Goal: Use online tool/utility: Utilize a website feature to perform a specific function

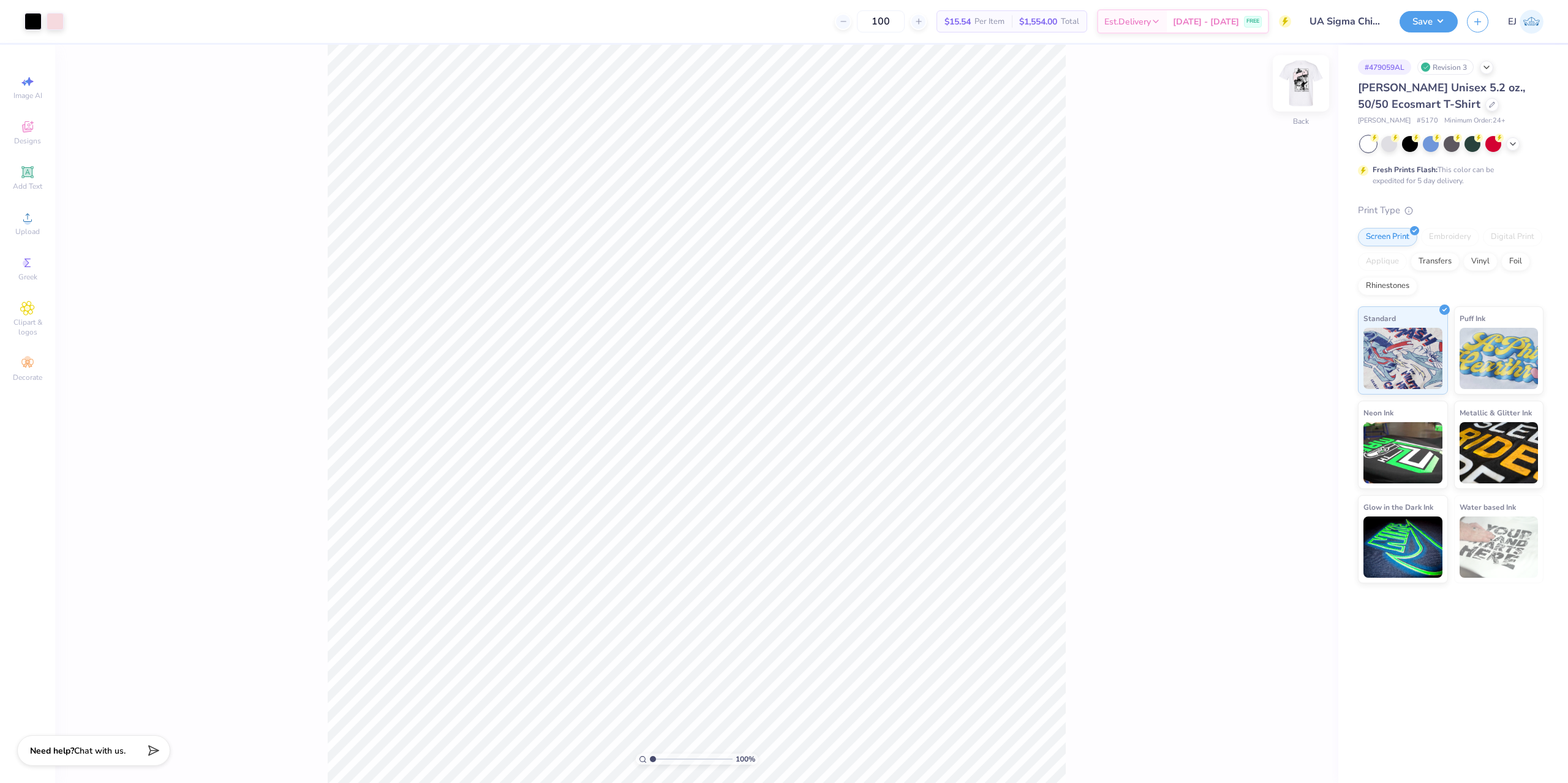
click at [1299, 90] on img at bounding box center [1301, 83] width 49 height 49
click at [27, 218] on circle at bounding box center [28, 222] width 7 height 7
click at [1283, 382] on input "18.00" at bounding box center [1293, 376] width 44 height 17
type input "15"
type input "9.99"
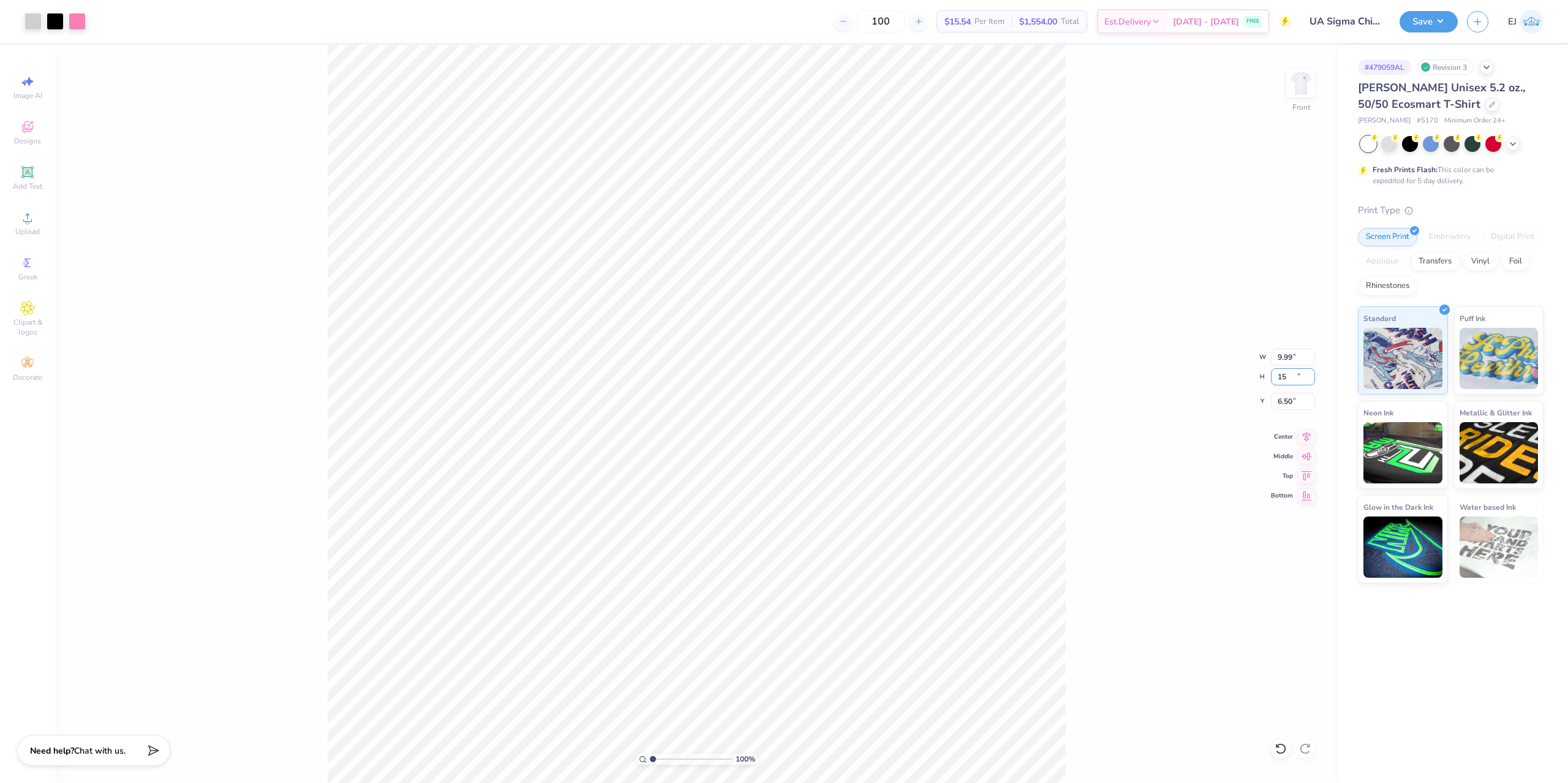
type input "15.00"
click at [1284, 399] on input "6.50" at bounding box center [1293, 401] width 44 height 17
type input "3.00"
click at [1285, 384] on input "15.00" at bounding box center [1293, 376] width 44 height 17
type input "18"
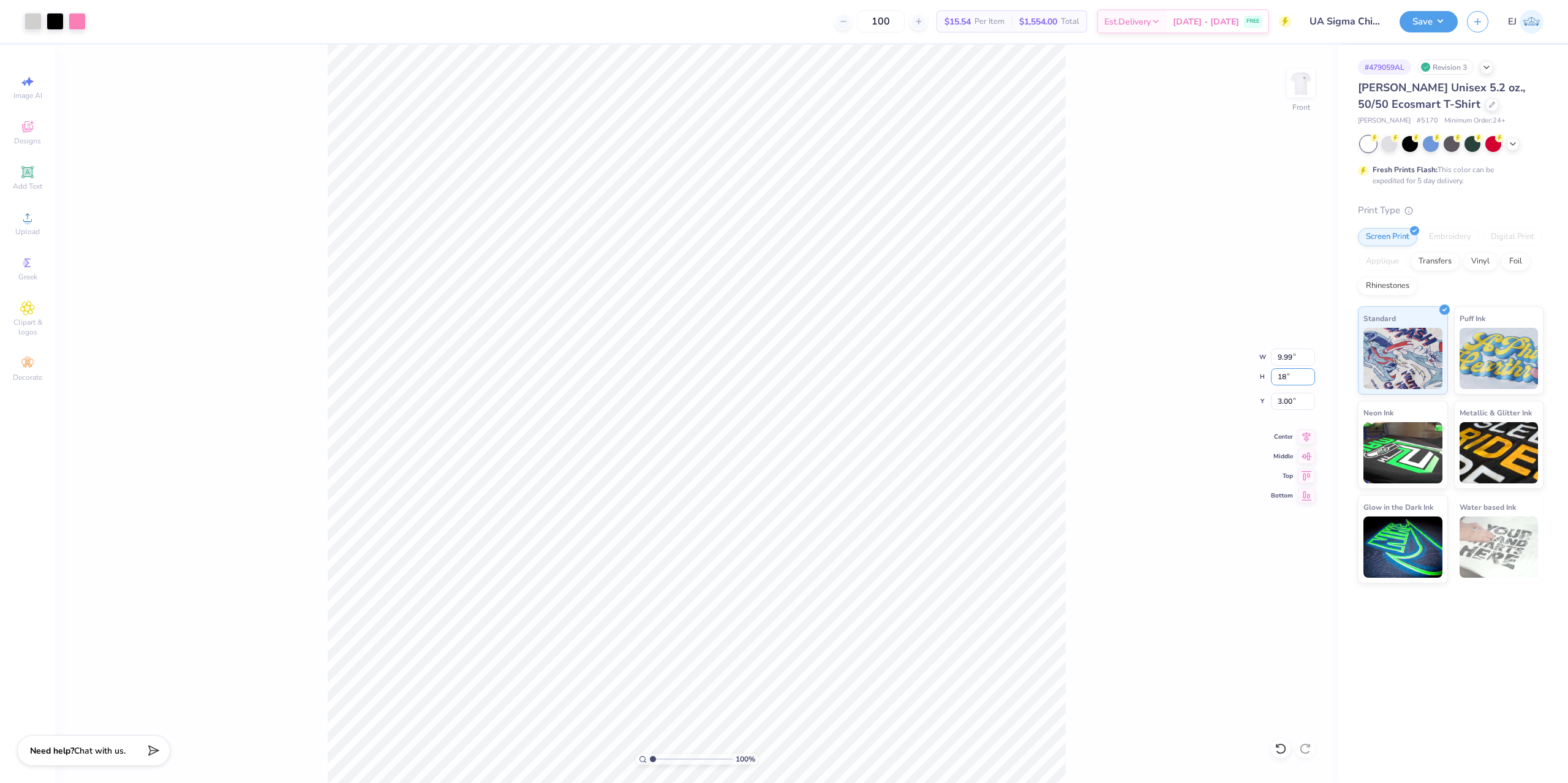
type input "18"
type input "11.99"
type input "18.00"
type input "1.50"
click at [75, 21] on div at bounding box center [77, 21] width 17 height 17
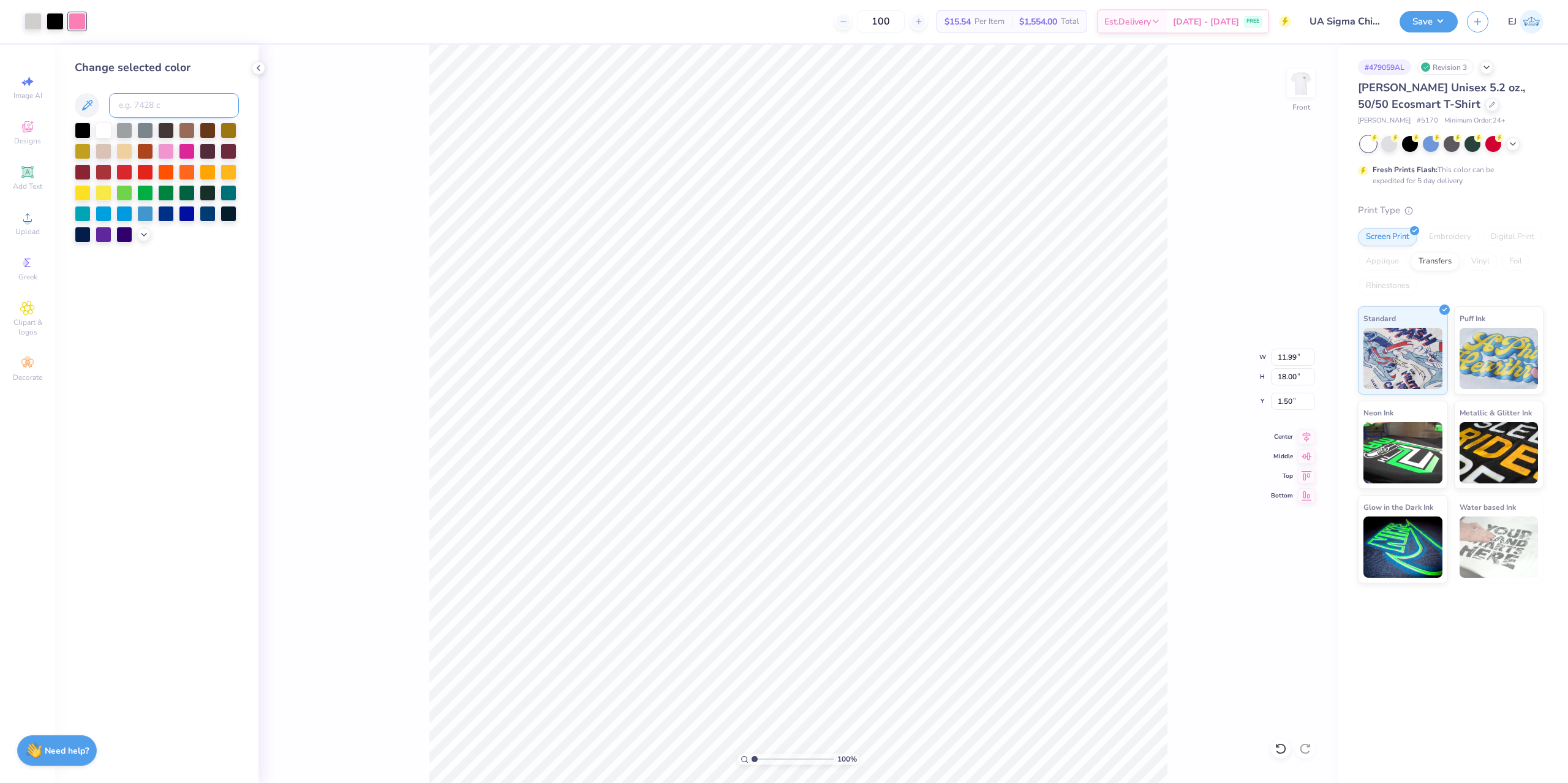
click at [145, 113] on input at bounding box center [174, 105] width 130 height 25
type input "705"
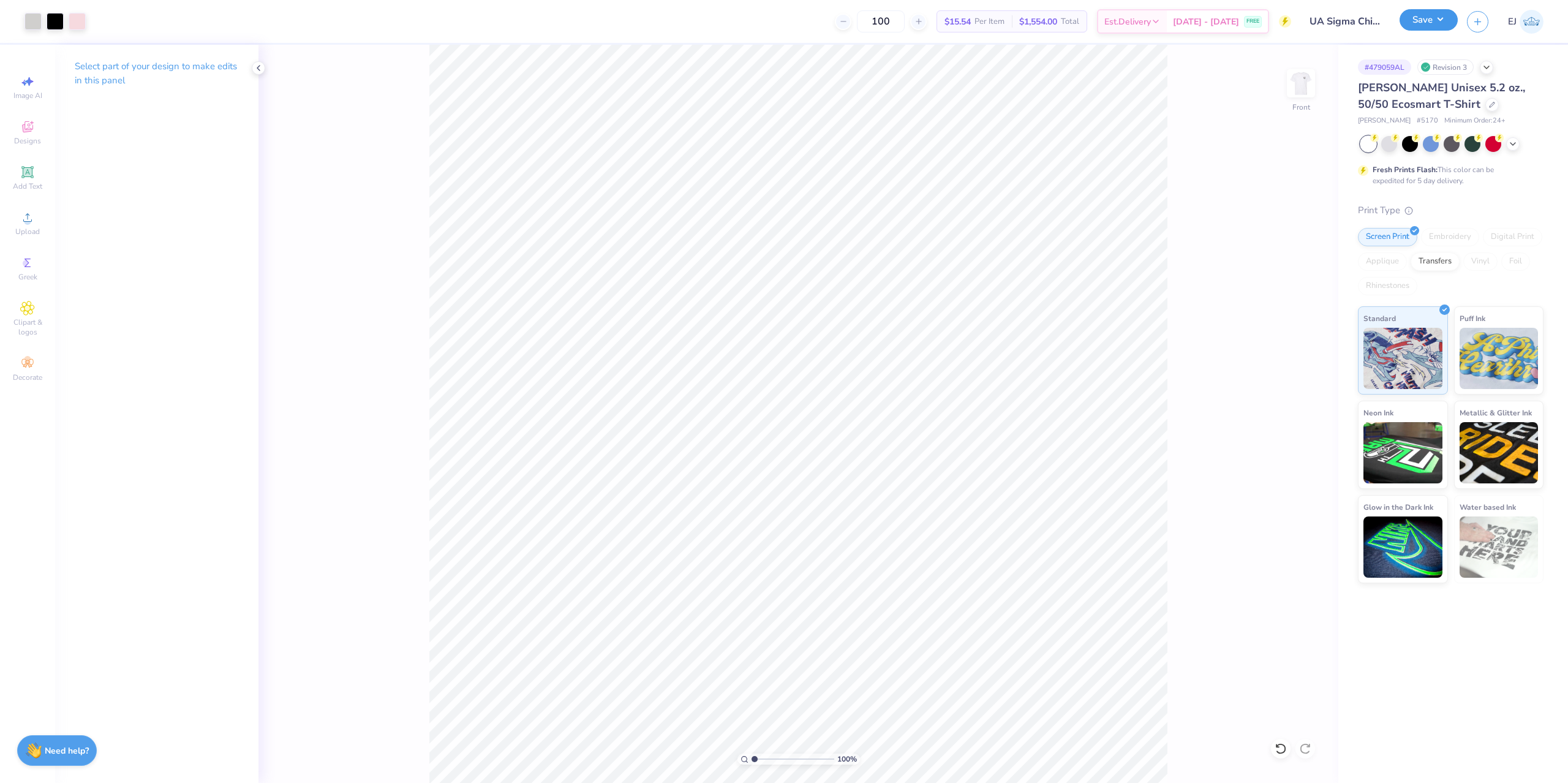
click at [1410, 14] on button "Save" at bounding box center [1429, 20] width 58 height 21
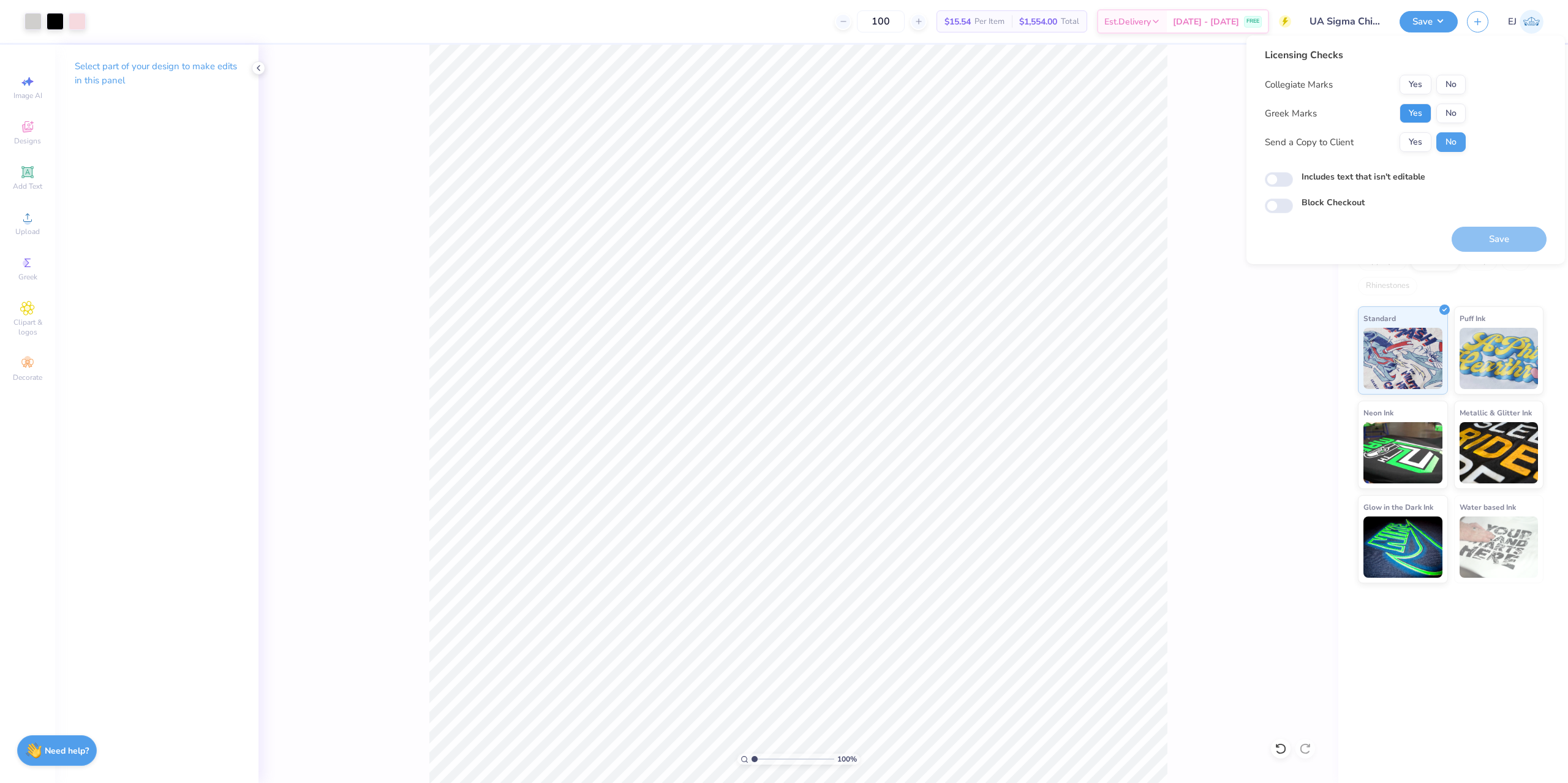
click at [1418, 111] on button "Yes" at bounding box center [1415, 113] width 32 height 20
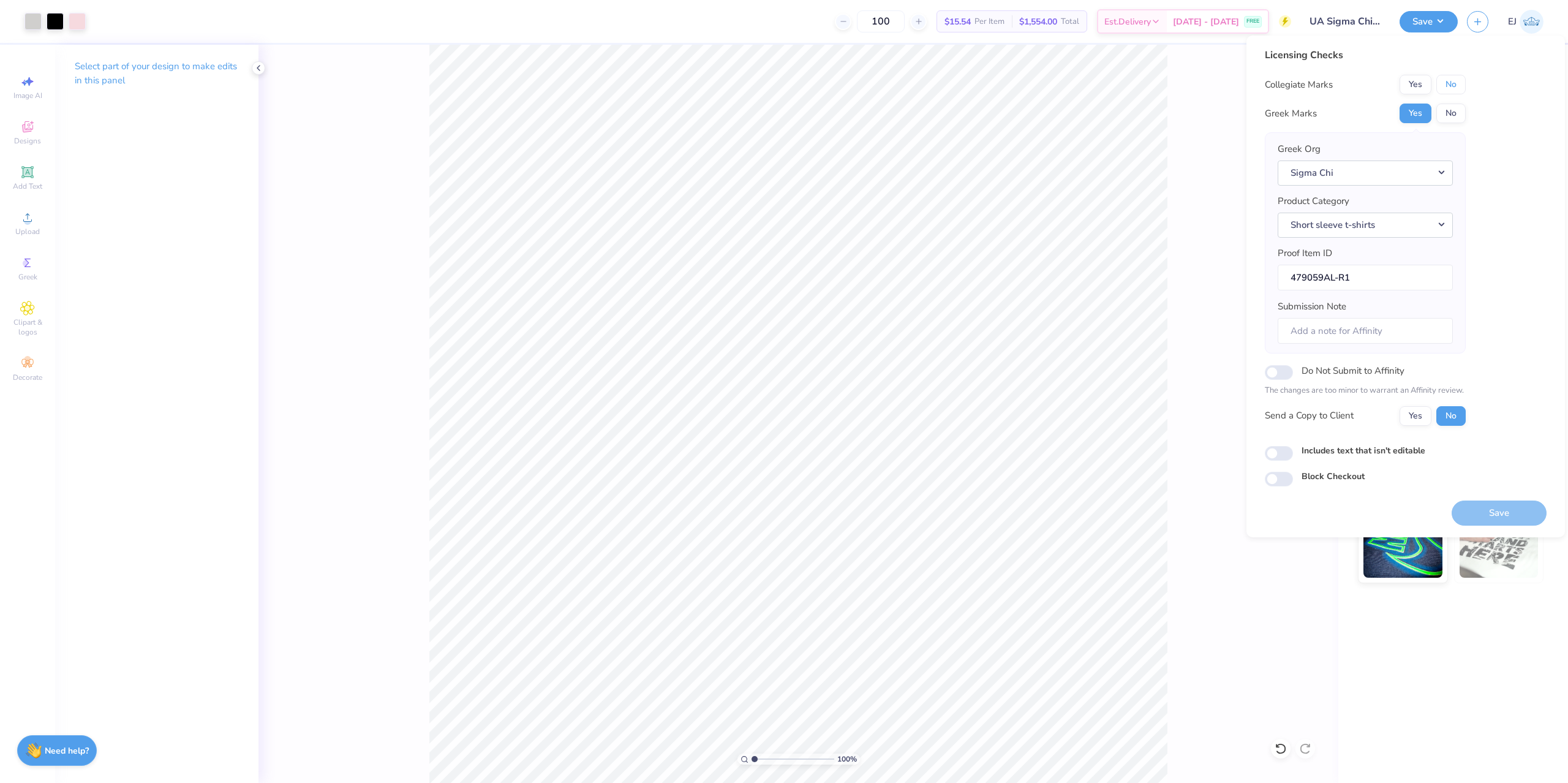
click at [1446, 92] on button "No" at bounding box center [1451, 84] width 29 height 20
click at [1483, 511] on button "Save" at bounding box center [1499, 512] width 95 height 25
